Goal: Navigation & Orientation: Find specific page/section

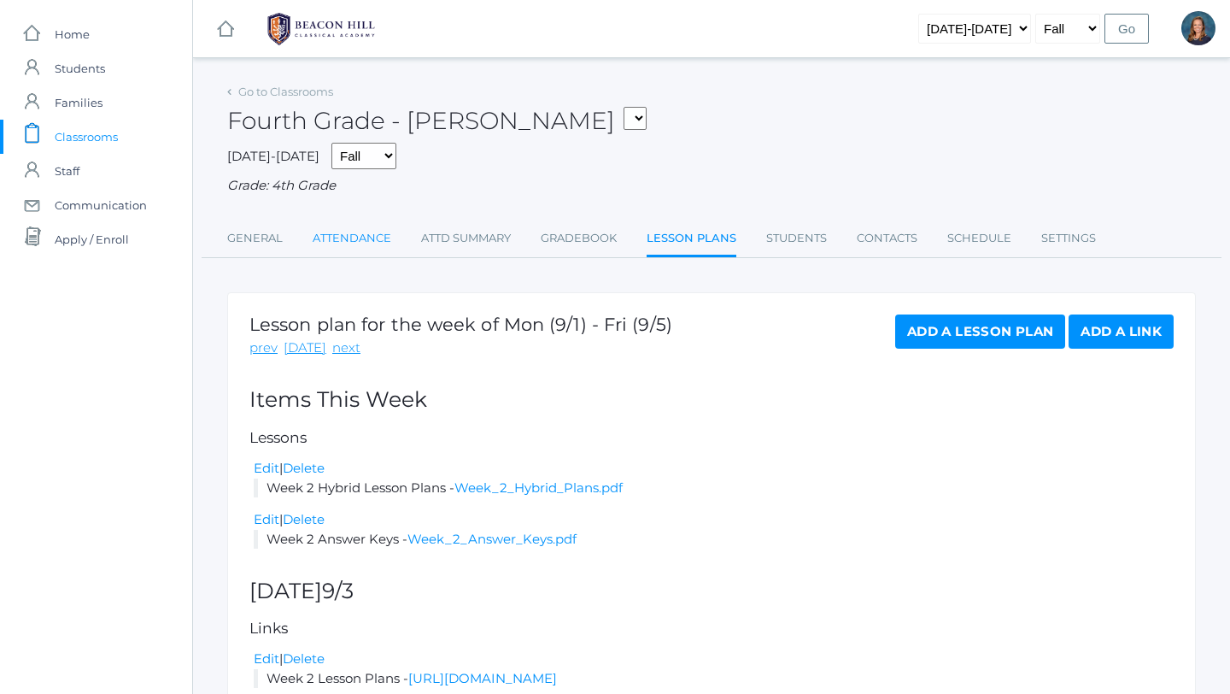
click at [328, 236] on link "Attendance" at bounding box center [352, 238] width 79 height 34
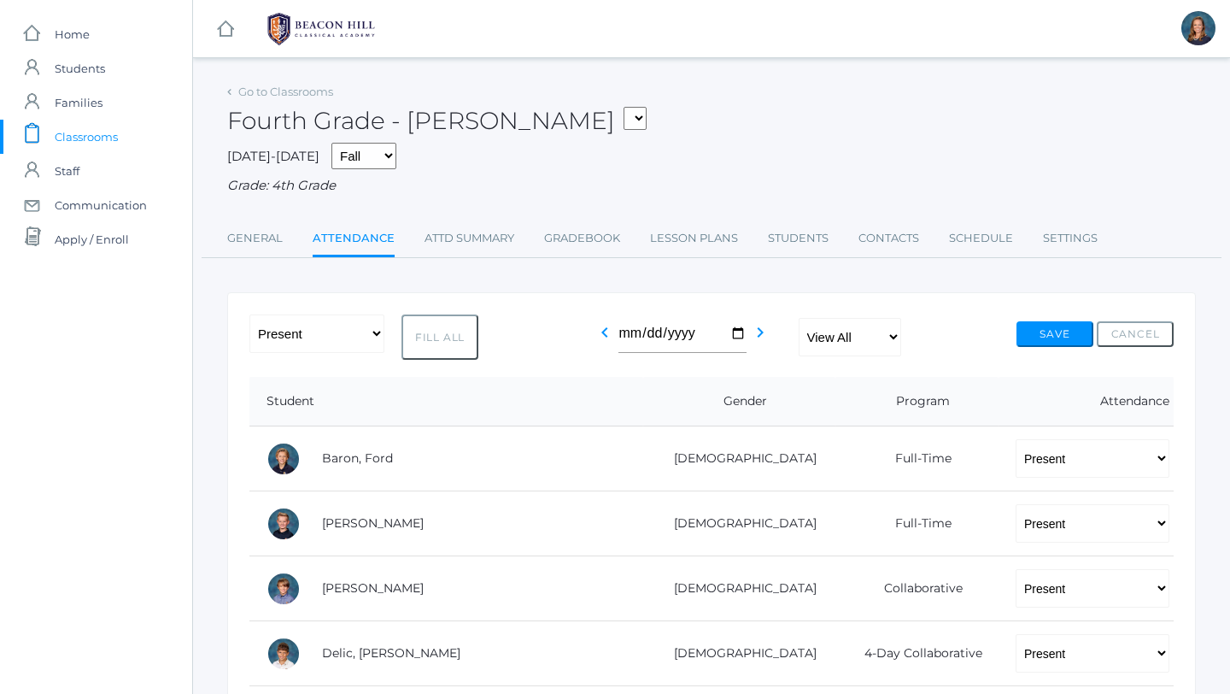
click at [94, 135] on span "Classrooms" at bounding box center [86, 137] width 63 height 34
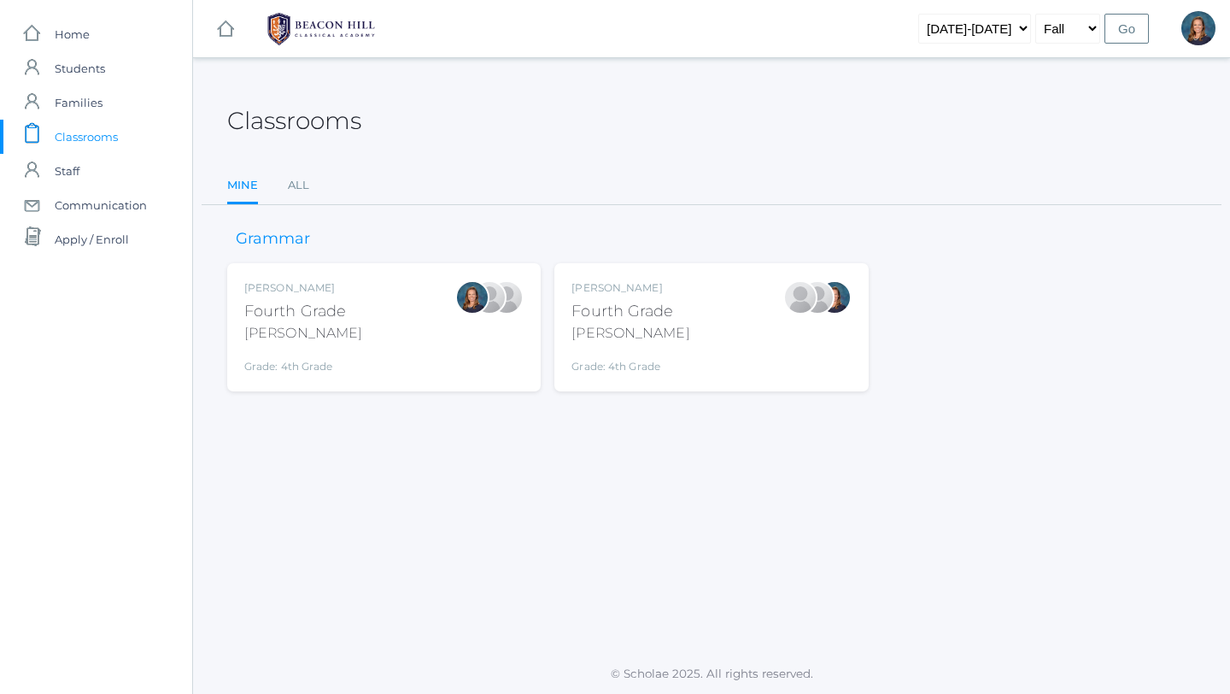
click at [354, 301] on div "[PERSON_NAME] Fourth Grade [PERSON_NAME] Grade: 4th Grade 04LA" at bounding box center [383, 327] width 279 height 94
